Goal: Information Seeking & Learning: Learn about a topic

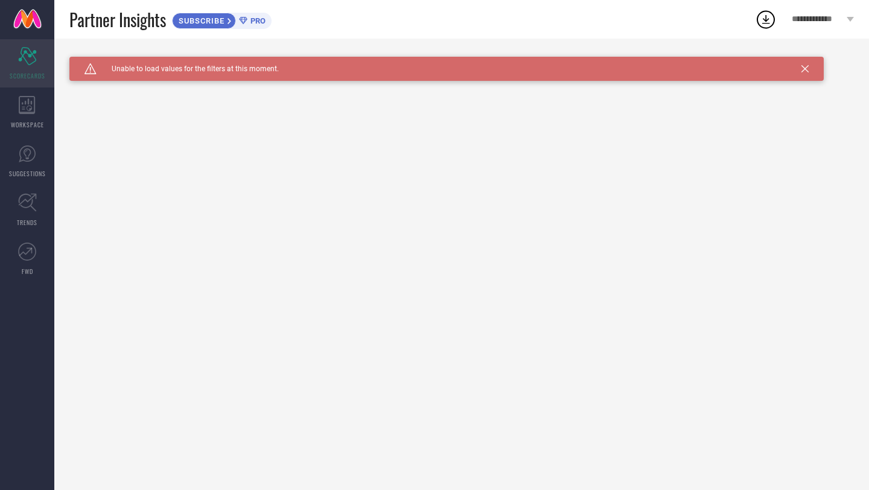
click at [27, 66] on div "Scorecard SCORECARDS" at bounding box center [27, 63] width 54 height 48
click at [31, 103] on icon at bounding box center [27, 105] width 16 height 18
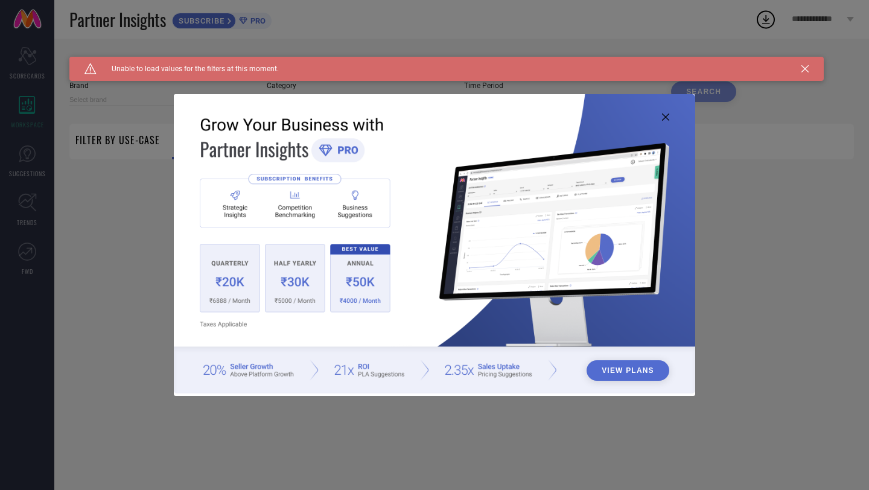
type input "1 STOP FASHION"
type input "All"
click at [802, 65] on icon at bounding box center [804, 68] width 7 height 7
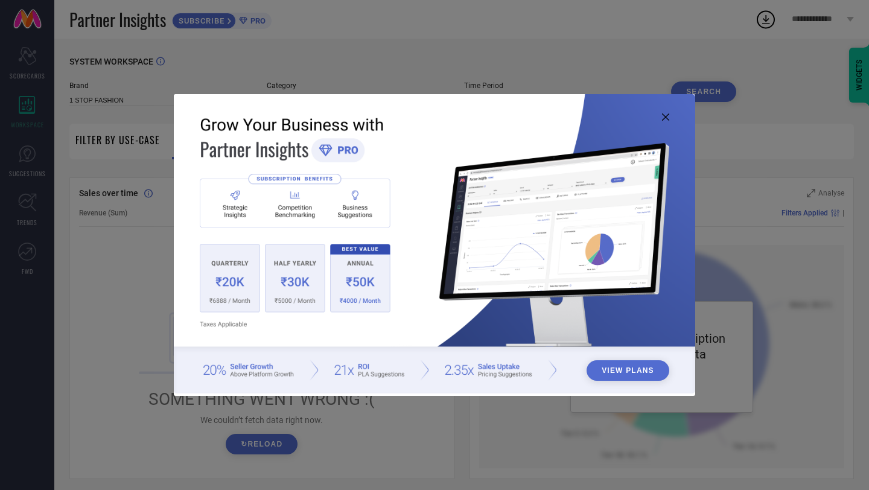
click at [527, 33] on div "View Plans" at bounding box center [434, 245] width 869 height 490
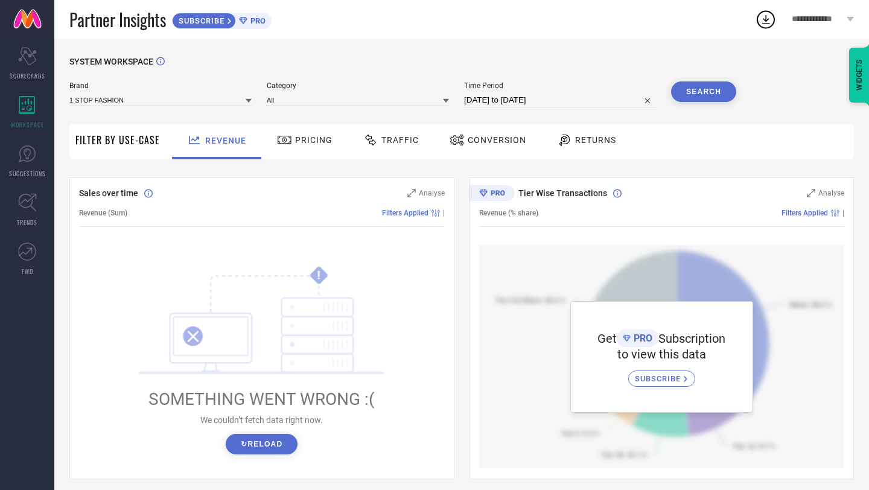
click at [274, 437] on button "↻ Reload" at bounding box center [262, 444] width 72 height 21
click at [309, 140] on span "Pricing" at bounding box center [313, 140] width 37 height 10
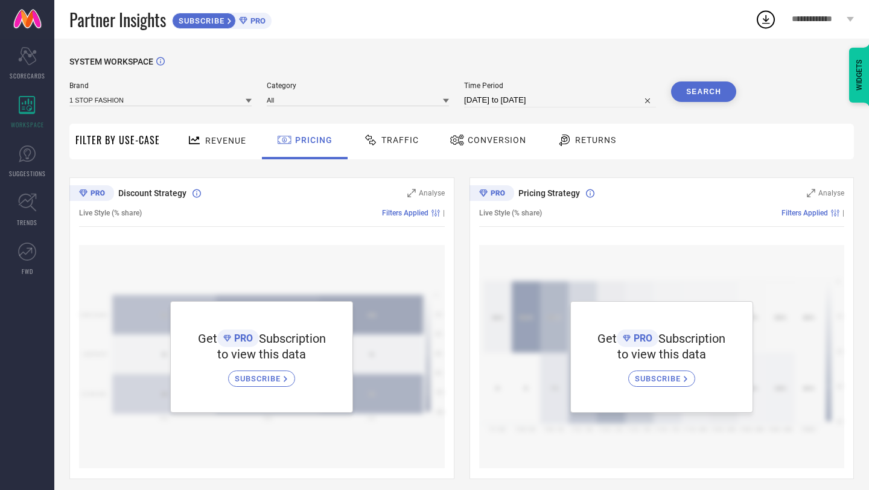
click at [228, 138] on span "Revenue" at bounding box center [225, 141] width 41 height 10
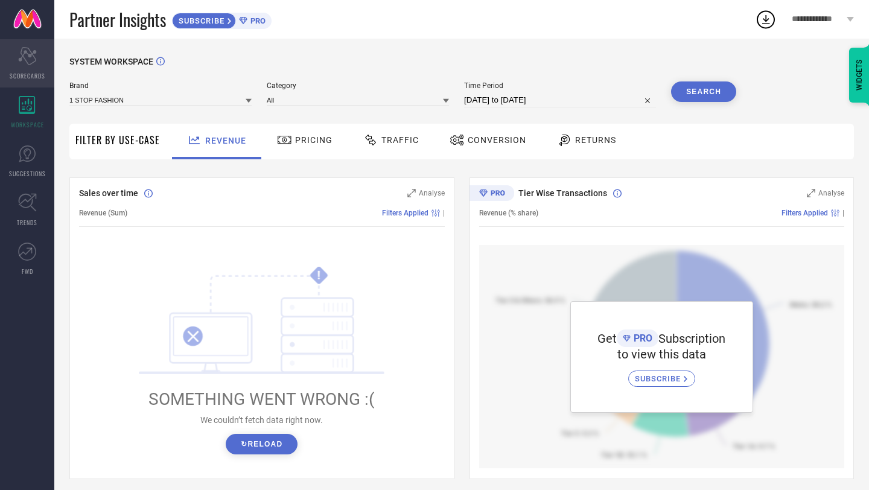
click at [32, 66] on div "Scorecard SCORECARDS" at bounding box center [27, 63] width 54 height 48
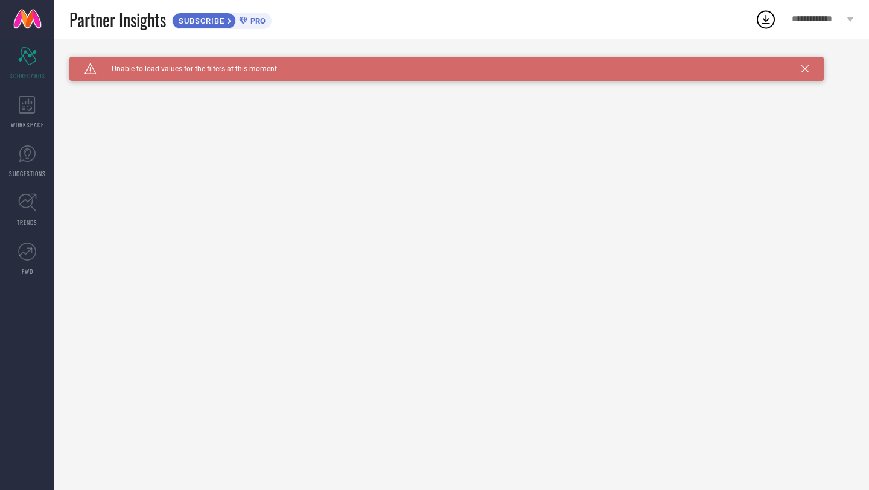
click at [814, 72] on div "Caution Created with Sketch. Unable to load values for the filters at this mome…" at bounding box center [446, 69] width 754 height 24
click at [801, 69] on icon at bounding box center [804, 68] width 7 height 7
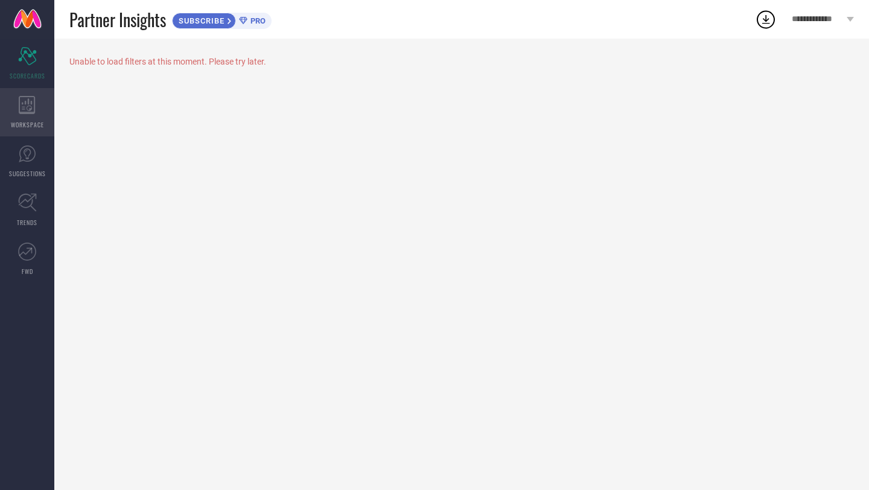
click at [31, 115] on div "WORKSPACE" at bounding box center [27, 112] width 54 height 48
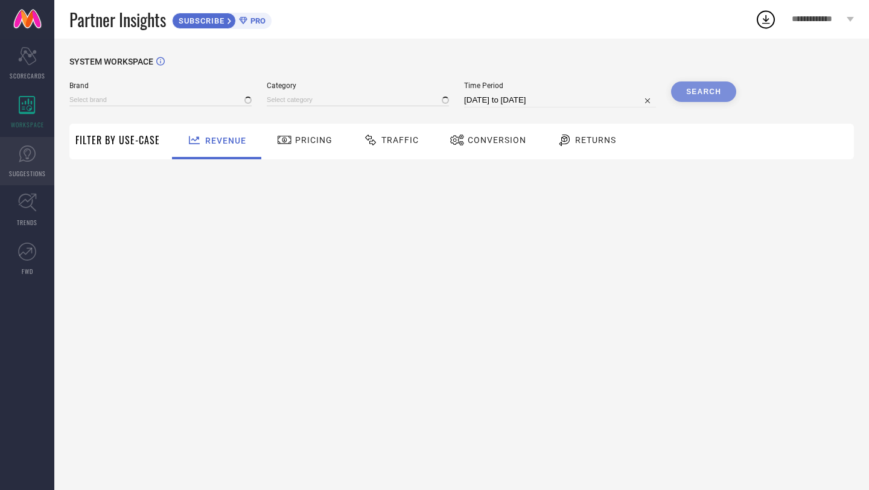
click at [28, 157] on icon at bounding box center [27, 154] width 18 height 18
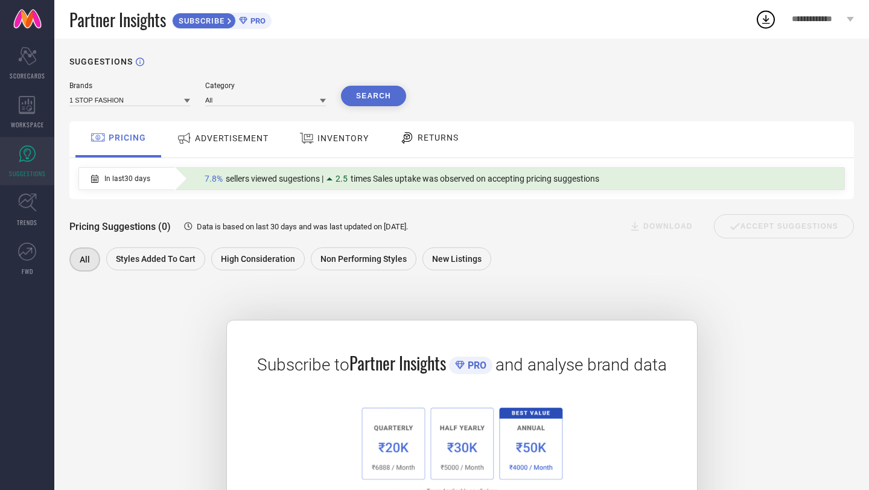
click at [215, 141] on span "ADVERTISEMENT" at bounding box center [232, 138] width 74 height 10
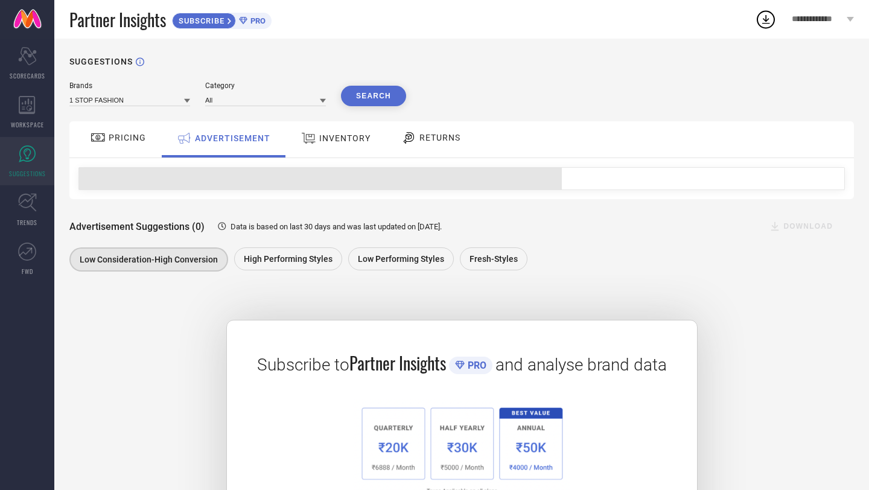
click at [323, 143] on span "INVENTORY" at bounding box center [344, 138] width 51 height 10
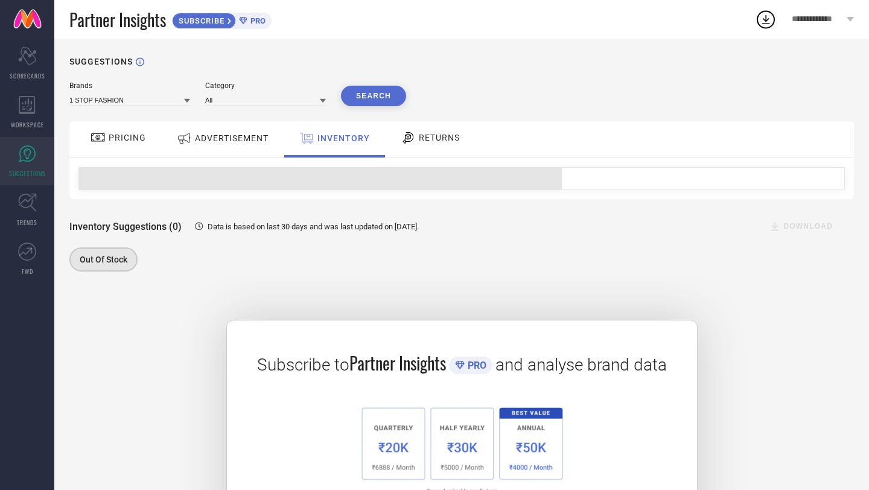
click at [414, 144] on div at bounding box center [410, 137] width 18 height 14
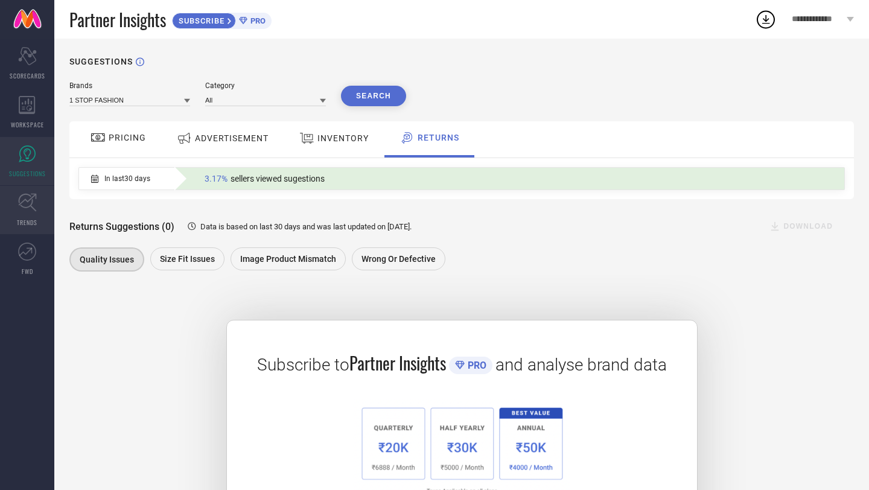
click at [27, 218] on span "TRENDS" at bounding box center [27, 222] width 21 height 9
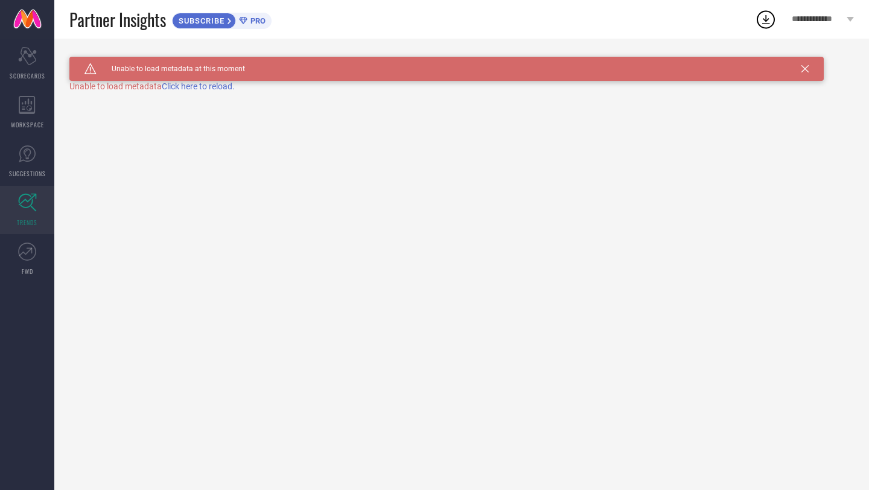
click at [211, 92] on div "Caution Created with Sketch. Unable to load metadata at this moment TRENDS Unab…" at bounding box center [461, 264] width 814 height 451
click at [214, 86] on span "Click here to reload." at bounding box center [198, 86] width 73 height 10
click at [808, 67] on icon at bounding box center [804, 68] width 7 height 7
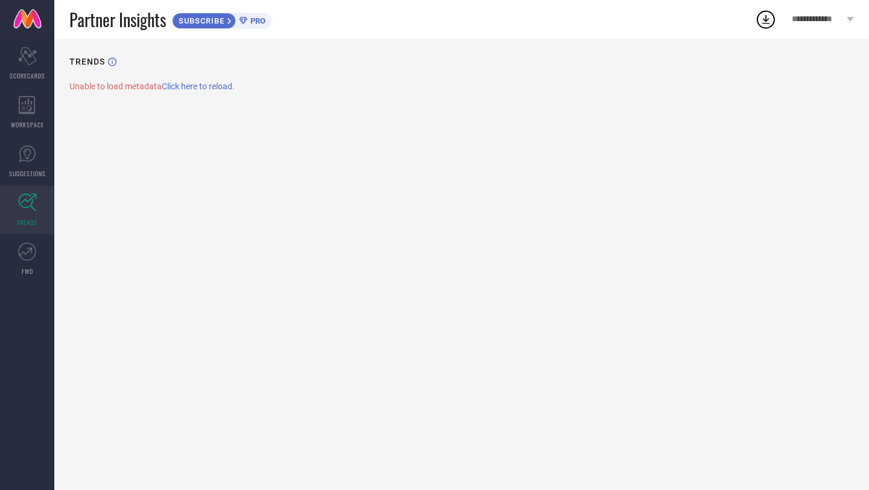
click at [201, 89] on span "Click here to reload." at bounding box center [198, 86] width 73 height 10
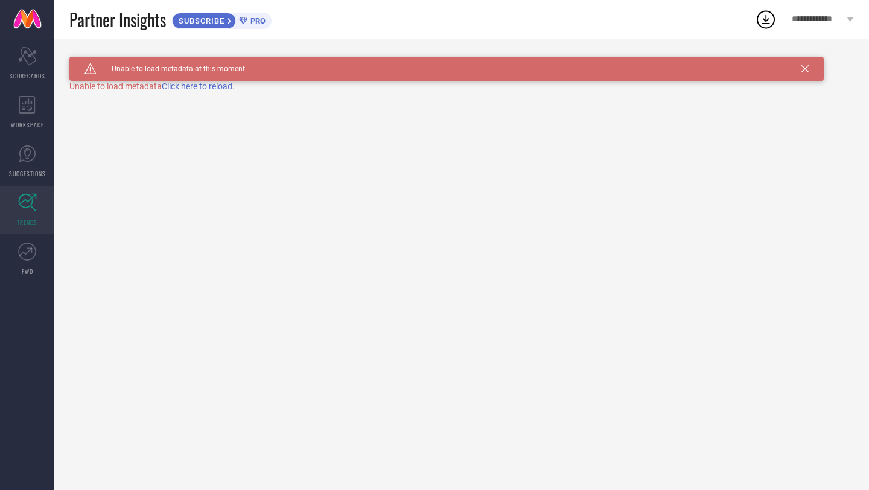
click at [253, 16] on span "PRO" at bounding box center [256, 20] width 18 height 9
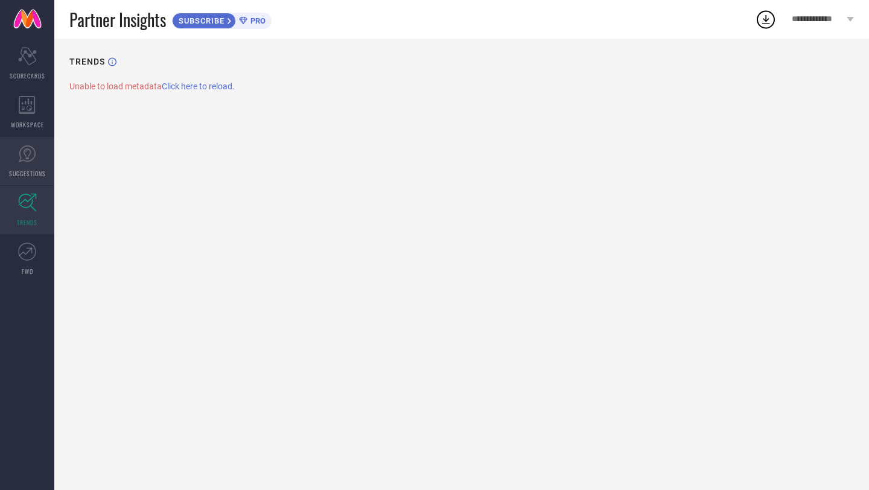
click at [30, 148] on icon at bounding box center [27, 154] width 18 height 18
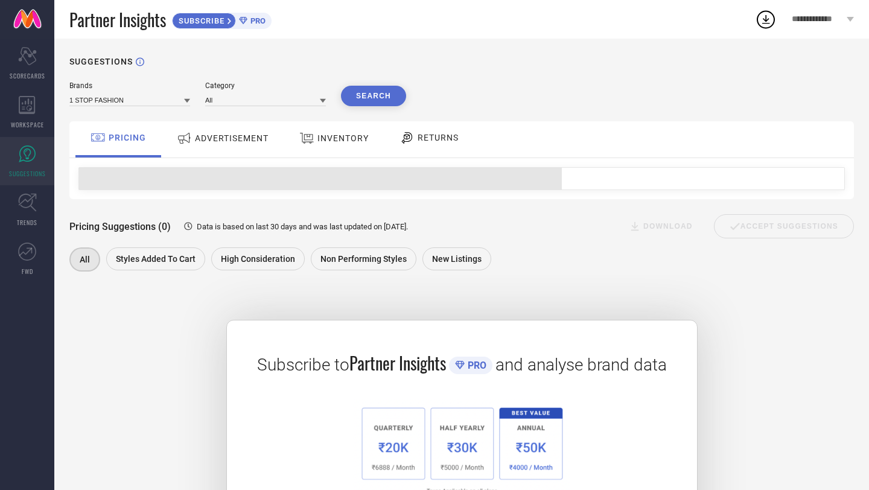
click at [229, 133] on div "ADVERTISEMENT" at bounding box center [223, 138] width 98 height 22
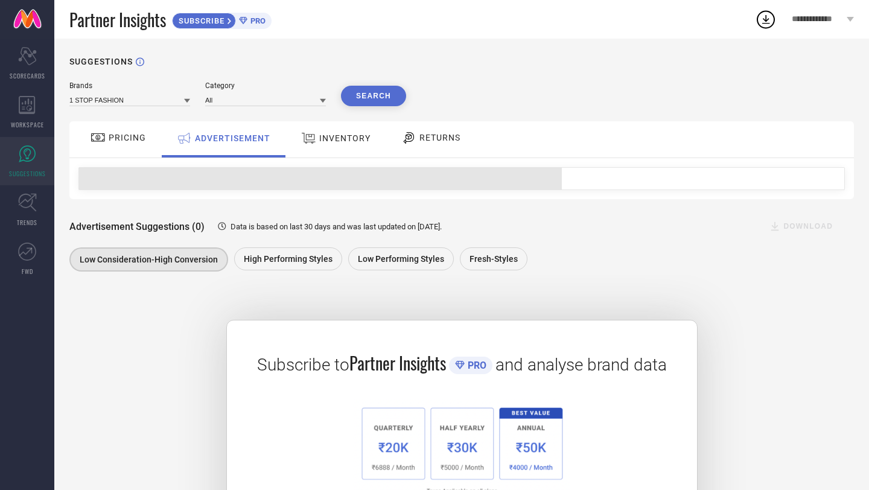
click at [334, 138] on span "INVENTORY" at bounding box center [344, 138] width 51 height 10
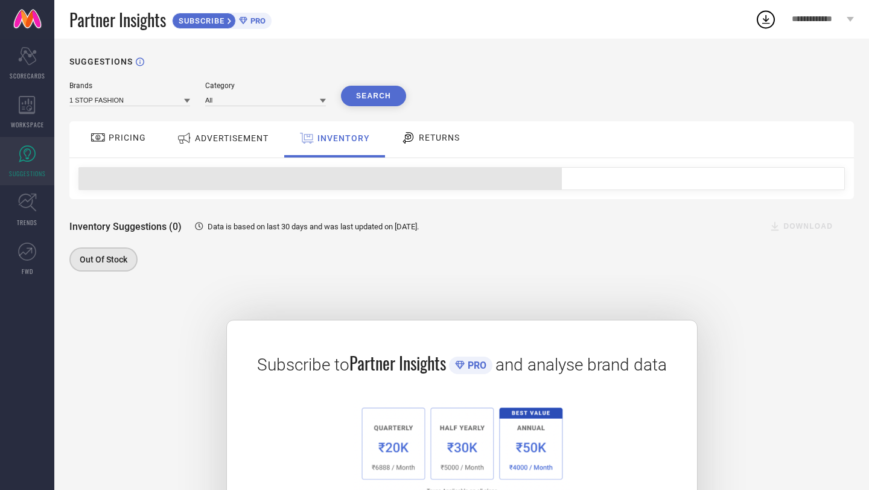
click at [417, 132] on div at bounding box center [410, 137] width 18 height 14
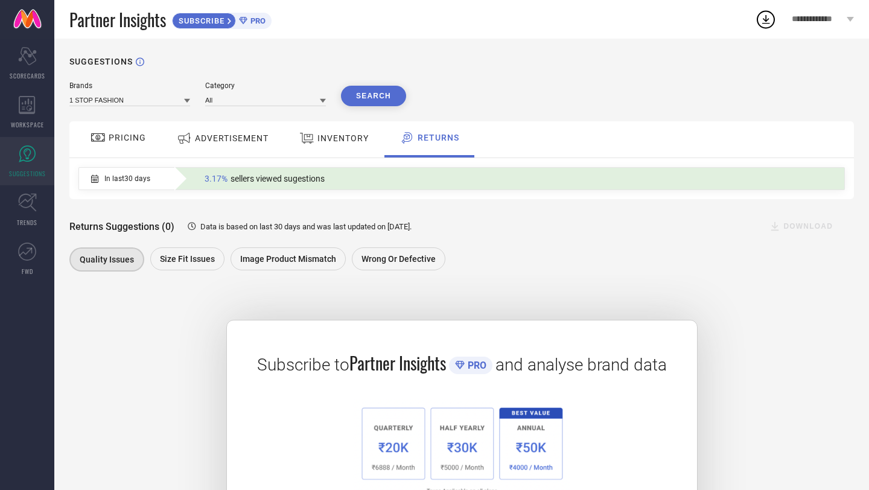
click at [130, 133] on div "PRICING" at bounding box center [118, 137] width 62 height 21
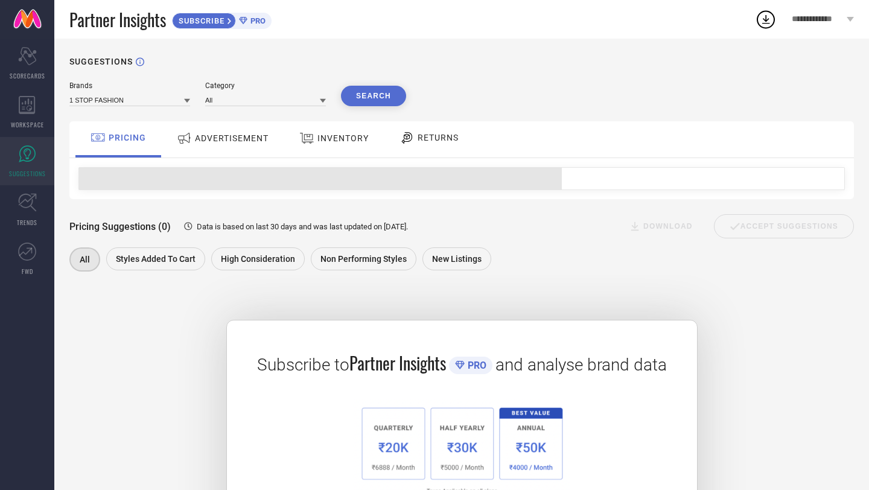
click at [198, 138] on span "ADVERTISEMENT" at bounding box center [232, 138] width 74 height 10
